Goal: Check status

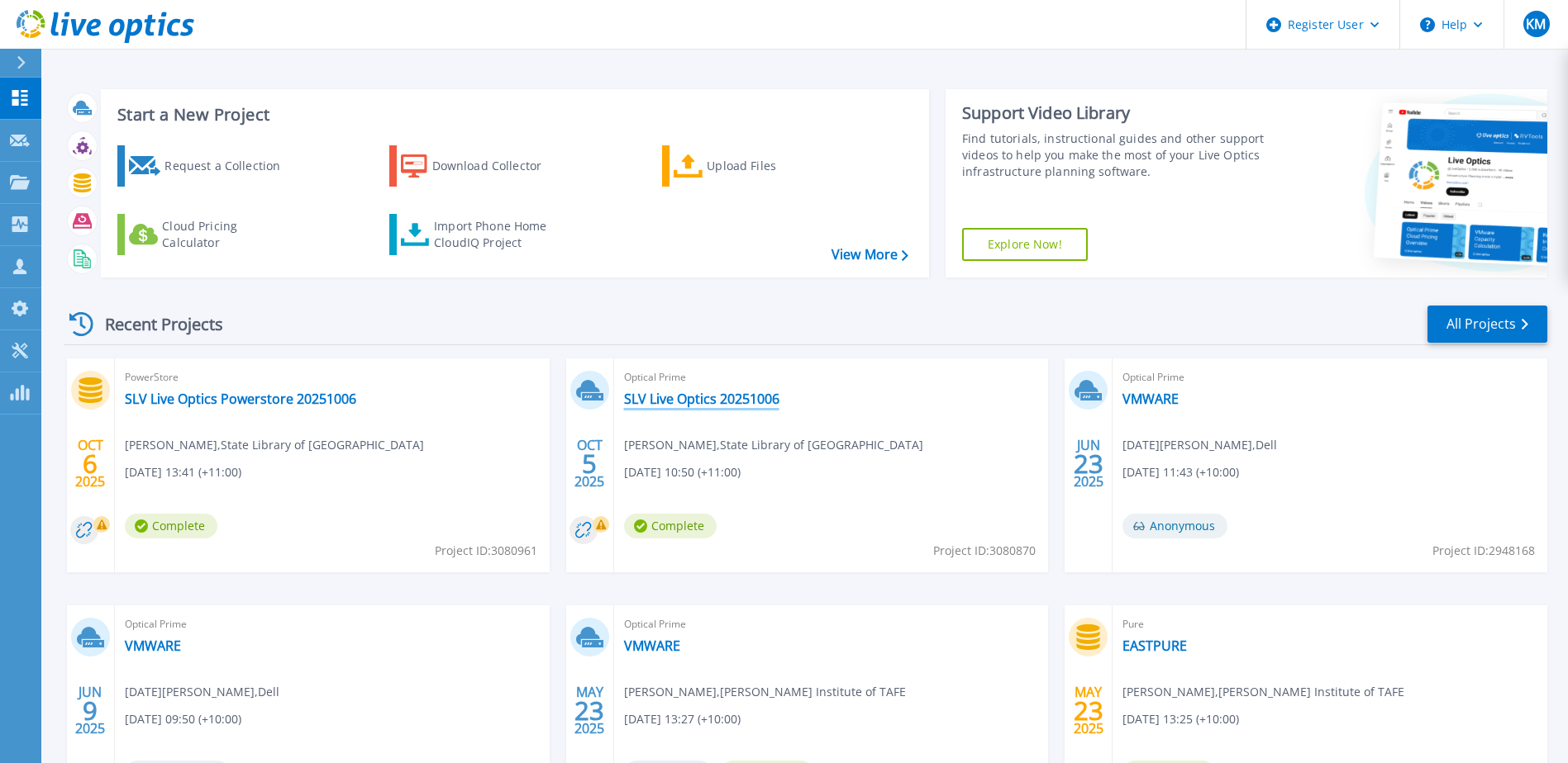
click at [760, 401] on link "SLV Live Optics 20251006" at bounding box center [702, 399] width 156 height 17
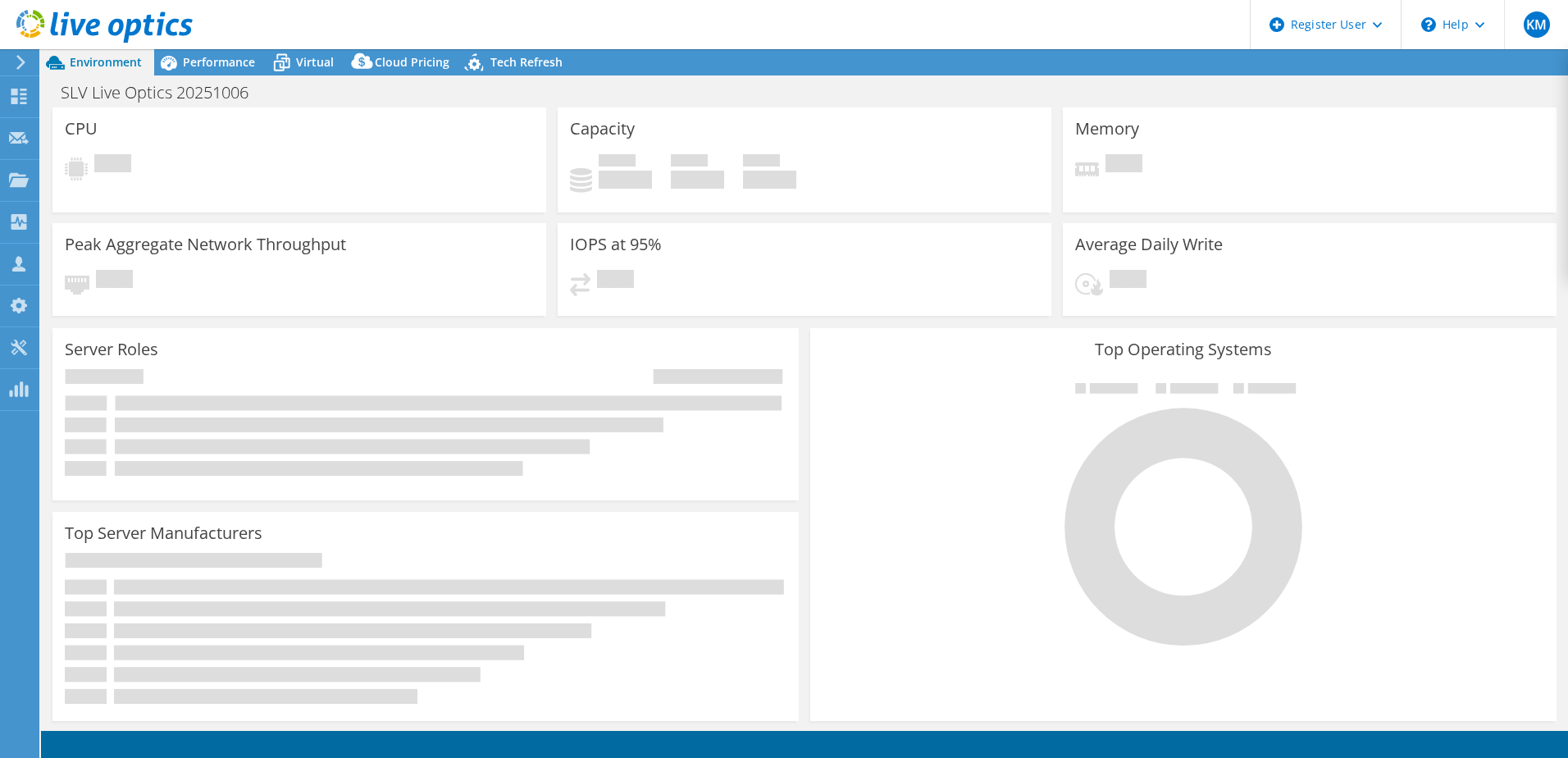
select select "USD"
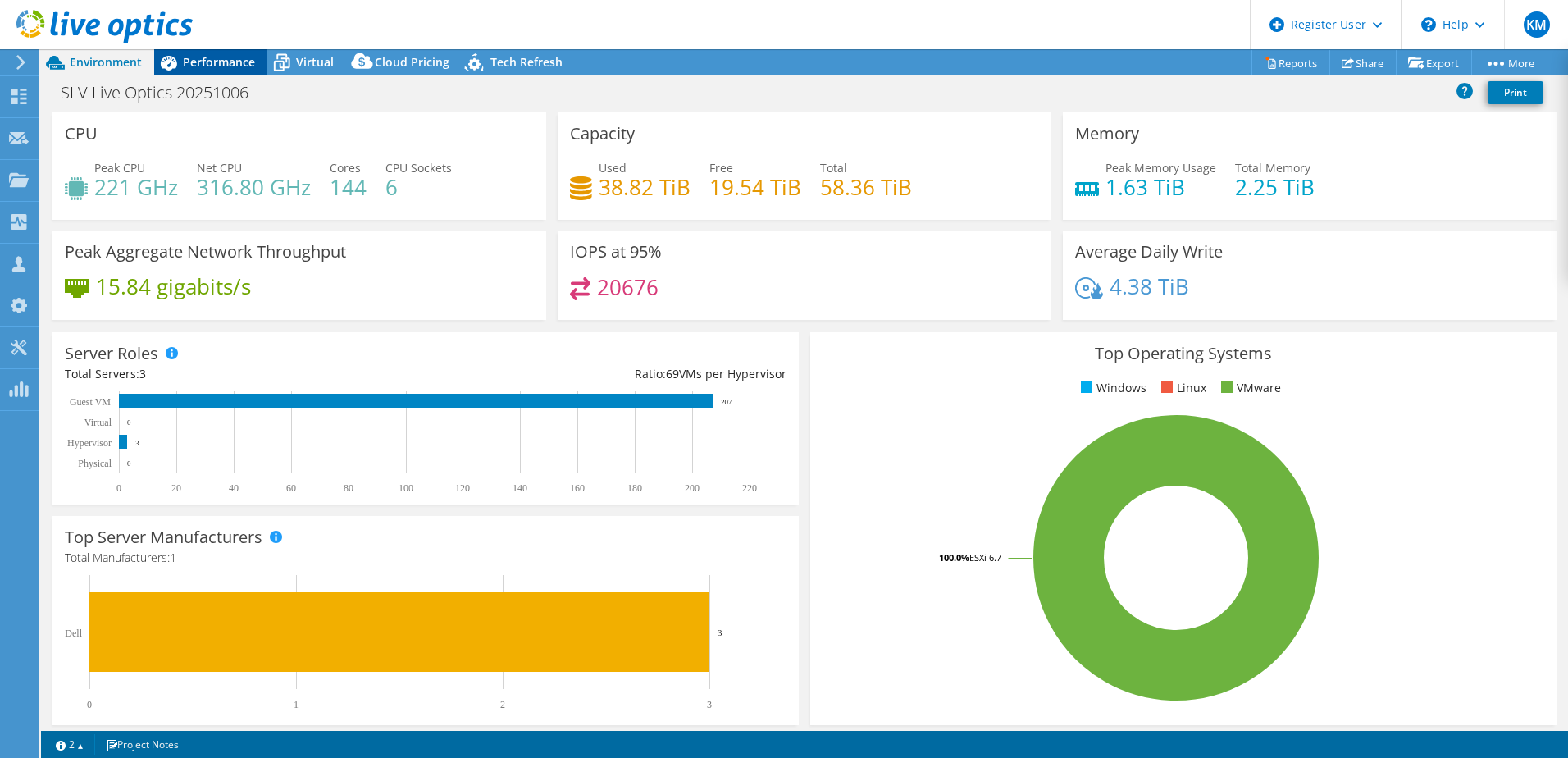
click at [235, 65] on span "Performance" at bounding box center [219, 62] width 72 height 16
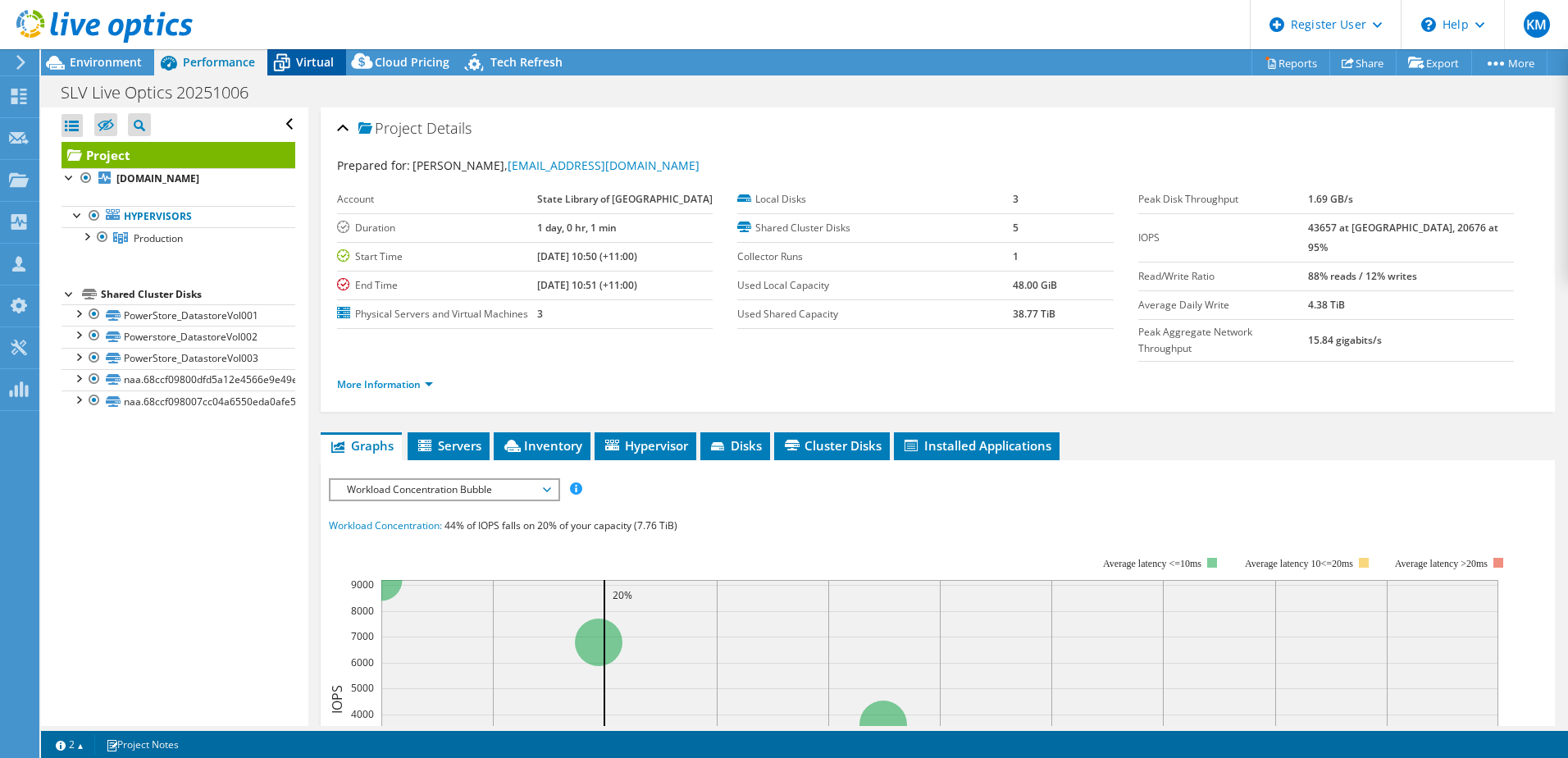
click at [307, 69] on span "Virtual" at bounding box center [315, 62] width 38 height 16
